Goal: Find specific fact: Find specific fact

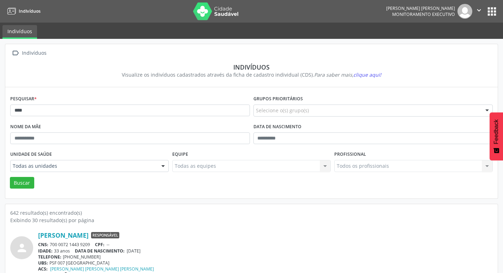
drag, startPoint x: 79, startPoint y: 116, endPoint x: 0, endPoint y: 113, distance: 78.7
click at [36, 115] on input "****" at bounding box center [129, 110] width 239 height 12
type input "*"
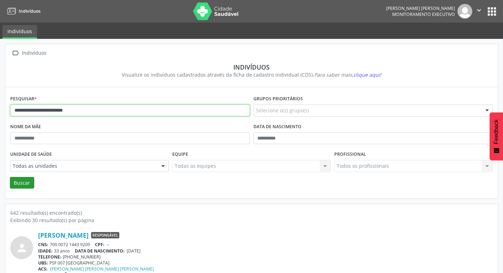
type input "**********"
click at [26, 186] on button "Buscar" at bounding box center [22, 183] width 24 height 12
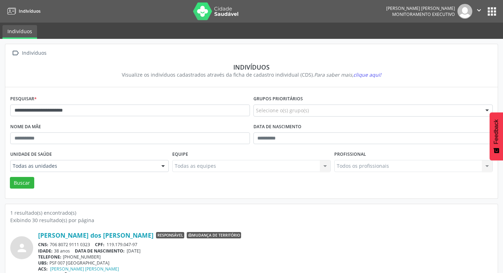
scroll to position [15, 0]
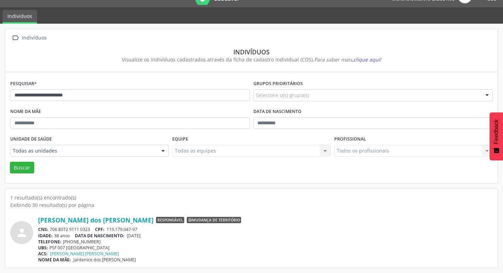
drag, startPoint x: 50, startPoint y: 227, endPoint x: 93, endPoint y: 230, distance: 43.1
click at [93, 230] on div "CNS: 706 8072 9111 0323 CPF: 119.179.047-97" at bounding box center [265, 229] width 454 height 6
copy div "706 8072 9111 0323"
click at [143, 261] on div "NOME DA MÃE: [PERSON_NAME]" at bounding box center [265, 259] width 454 height 6
drag, startPoint x: 147, startPoint y: 260, endPoint x: 29, endPoint y: 217, distance: 125.7
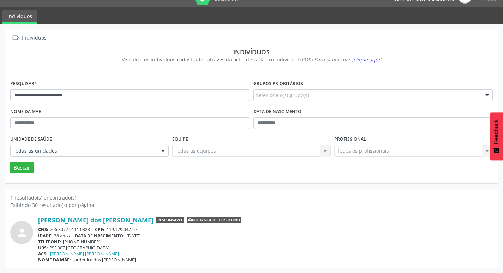
click at [29, 217] on div "person [PERSON_NAME] dos [PERSON_NAME] Responsável Mudança de território CNS: 7…" at bounding box center [251, 239] width 482 height 47
copy div "[PERSON_NAME] dos [PERSON_NAME] Responsável Mudança de território CNS: 706 8072…"
